Goal: Go to known website: Go to known website

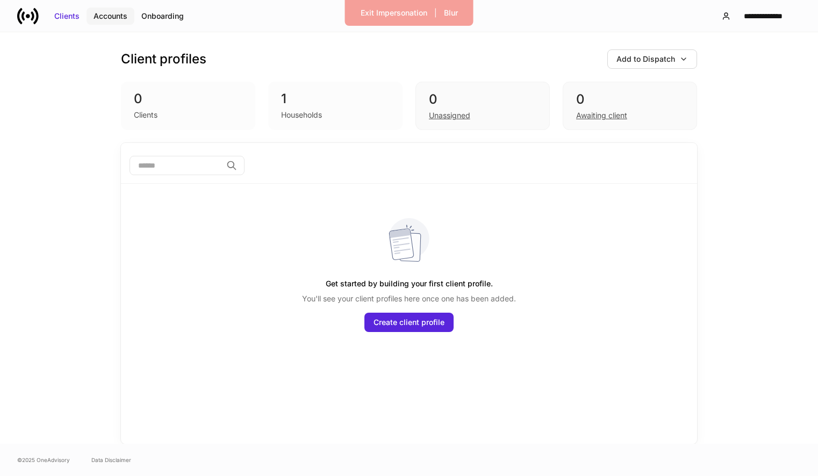
click at [113, 17] on div "Accounts" at bounding box center [110, 16] width 34 height 11
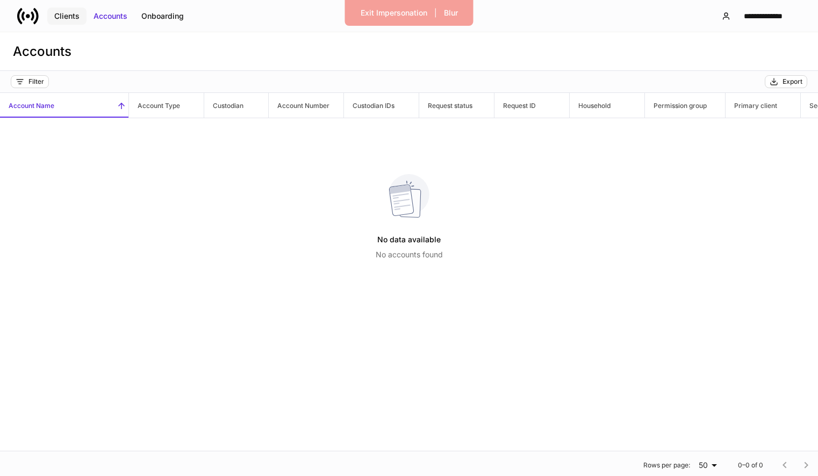
click at [71, 16] on div "Clients" at bounding box center [66, 16] width 25 height 11
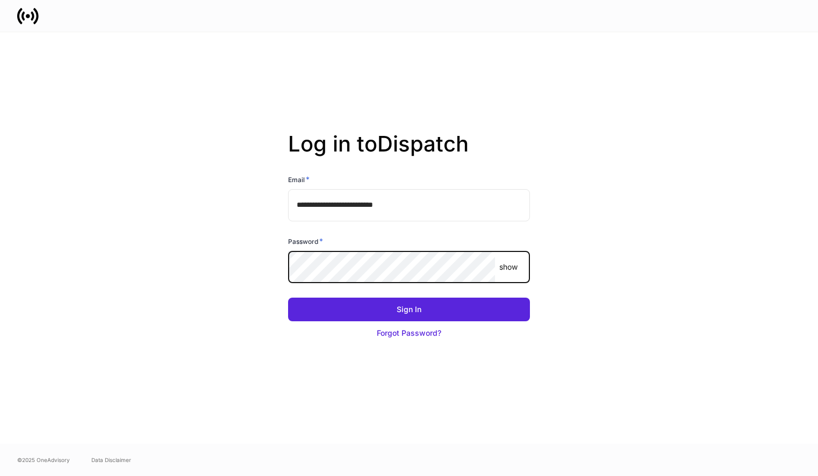
type input "**********"
